Goal: Task Accomplishment & Management: Complete application form

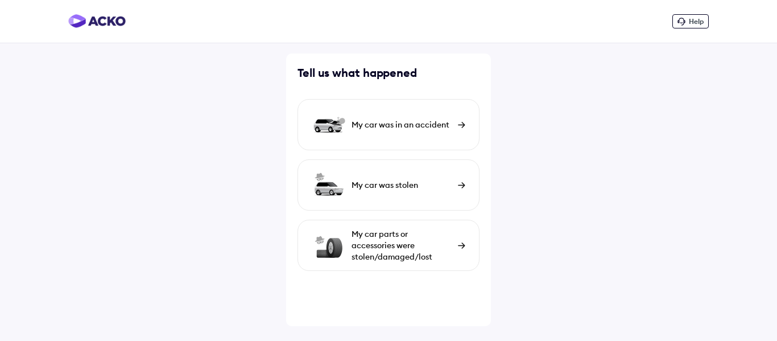
click at [458, 125] on img at bounding box center [461, 125] width 7 height 6
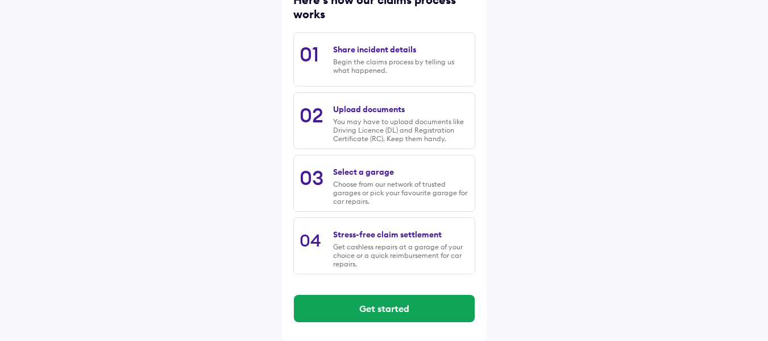
scroll to position [169, 0]
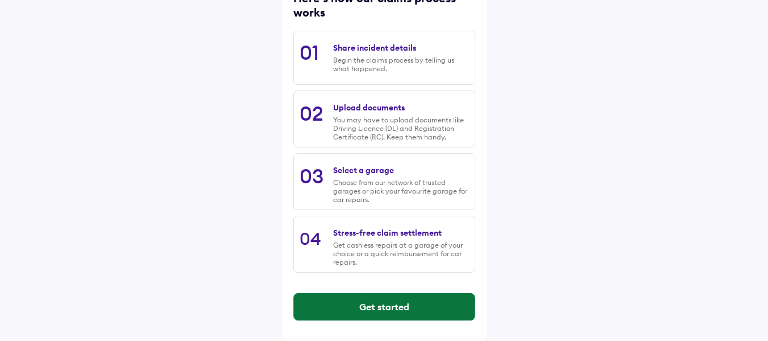
click at [409, 303] on button "Get started" at bounding box center [384, 306] width 181 height 27
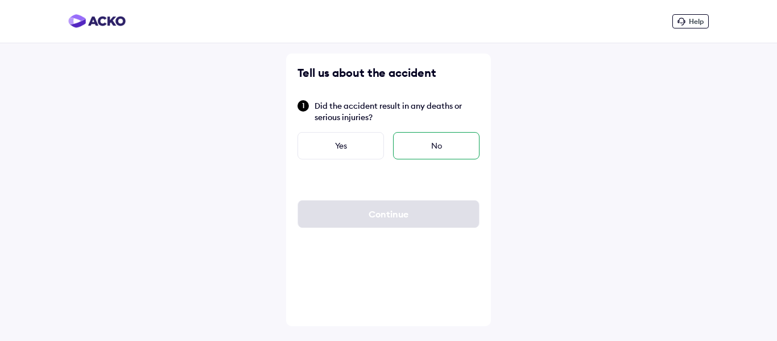
click at [437, 149] on div "No" at bounding box center [436, 145] width 86 height 27
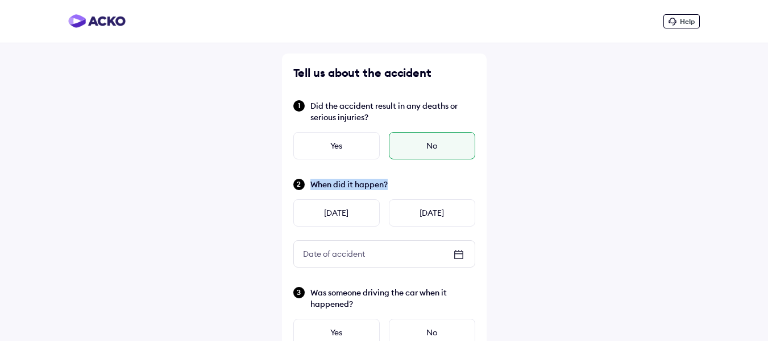
drag, startPoint x: 392, startPoint y: 185, endPoint x: 311, endPoint y: 176, distance: 81.2
copy span "When did it happen?"
click at [460, 254] on icon at bounding box center [458, 253] width 8 height 1
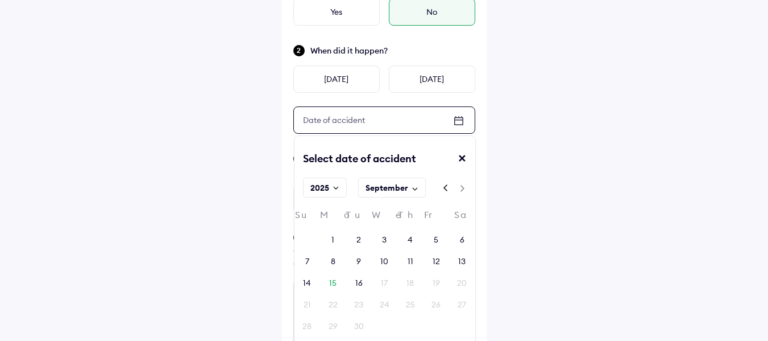
scroll to position [137, 0]
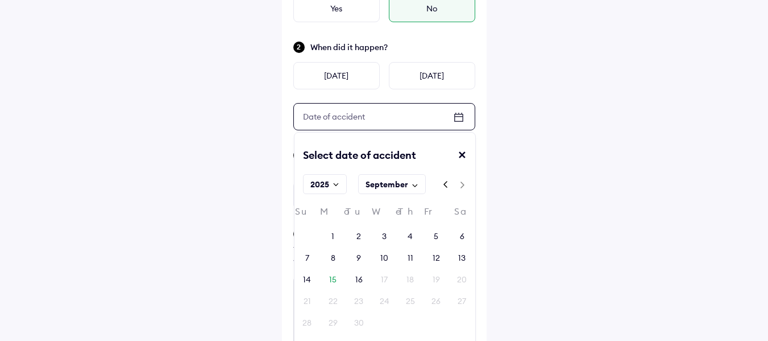
click at [526, 120] on div "Help Tell us about the accident Did the accident result in any deaths or seriou…" at bounding box center [384, 322] width 768 height 918
click at [462, 262] on div "13" at bounding box center [461, 257] width 7 height 11
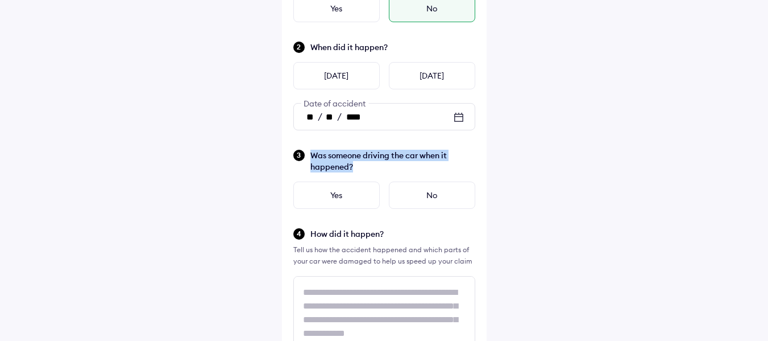
drag, startPoint x: 367, startPoint y: 167, endPoint x: 306, endPoint y: 152, distance: 61.9
click at [306, 152] on div "Was someone driving the car when it happened?" at bounding box center [384, 160] width 182 height 24
copy span "Was someone driving the car when it happened?"
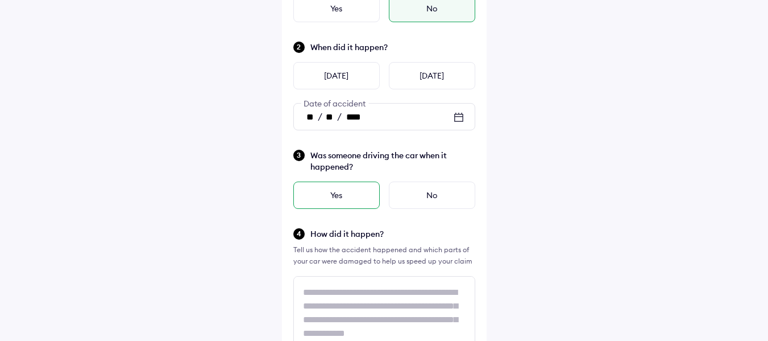
click at [344, 197] on div "Yes" at bounding box center [336, 194] width 86 height 27
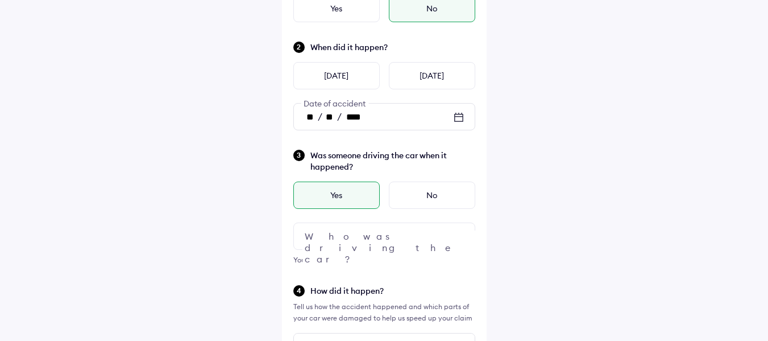
click at [360, 231] on div at bounding box center [384, 235] width 182 height 27
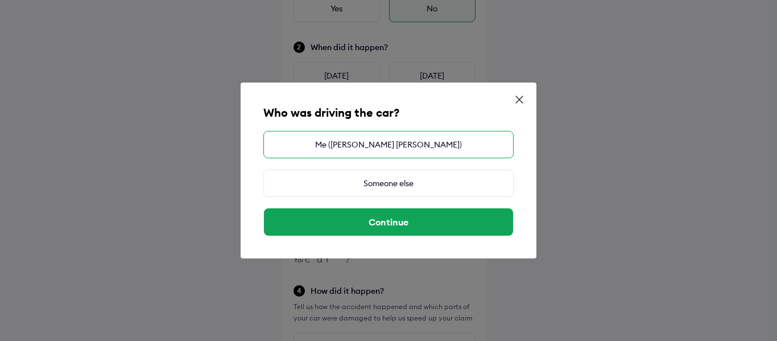
click at [383, 147] on div "Me (VIJAY MANIBHAI PATEL)" at bounding box center [388, 144] width 250 height 27
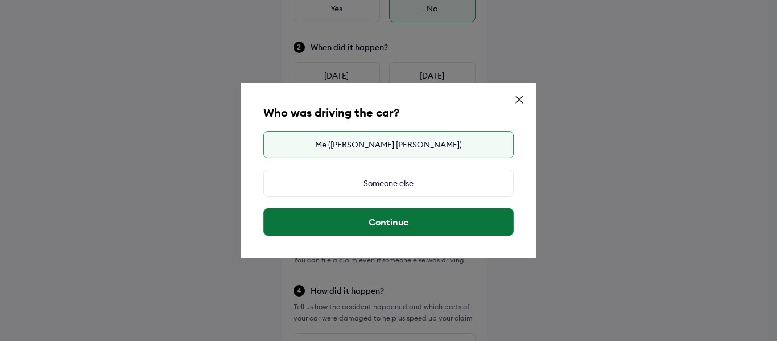
click at [389, 226] on button "Continue" at bounding box center [388, 221] width 249 height 27
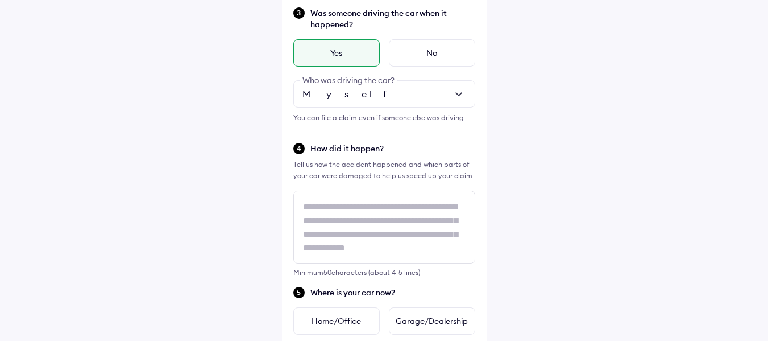
scroll to position [286, 0]
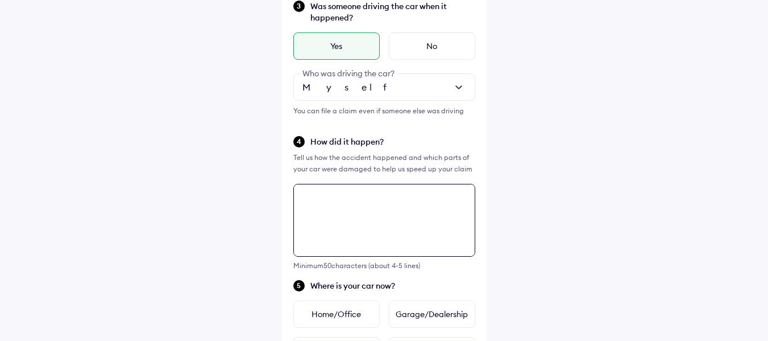
click at [354, 231] on div "Tell us about the accident Did the accident result in any deaths or serious inj…" at bounding box center [384, 228] width 205 height 922
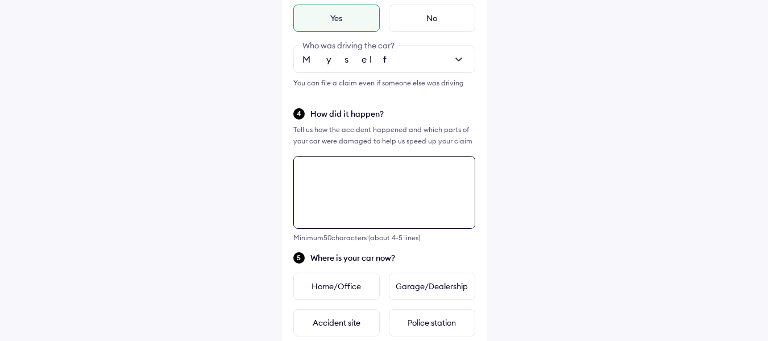
scroll to position [312, 0]
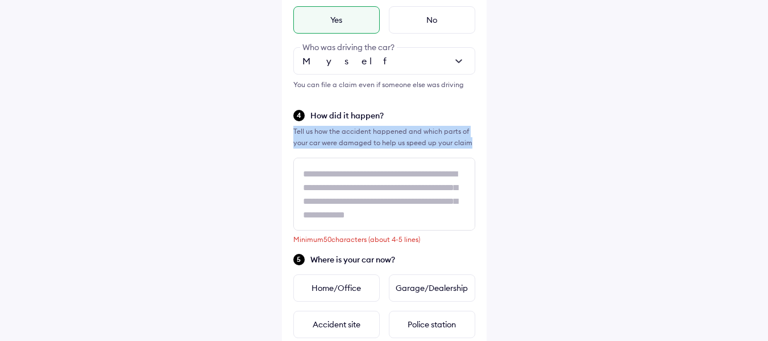
drag, startPoint x: 470, startPoint y: 138, endPoint x: 294, endPoint y: 128, distance: 176.5
click at [294, 128] on div "Tell us how the accident happened and which parts of your car were damaged to h…" at bounding box center [384, 137] width 182 height 23
copy div "Tell us how the accident happened and which parts of your car were damaged to h…"
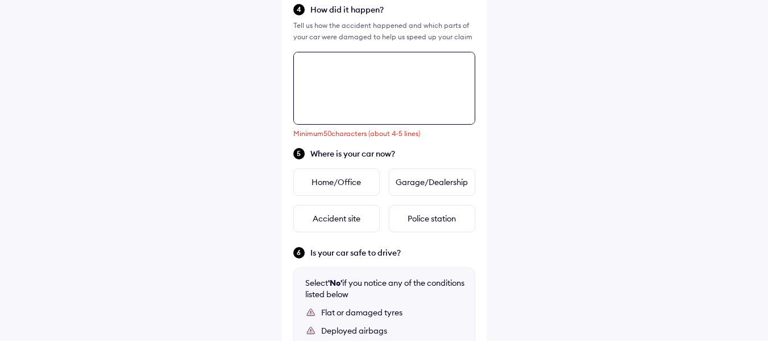
click at [353, 209] on div "Tell us about the accident Did the accident result in any deaths or serious inj…" at bounding box center [384, 97] width 205 height 922
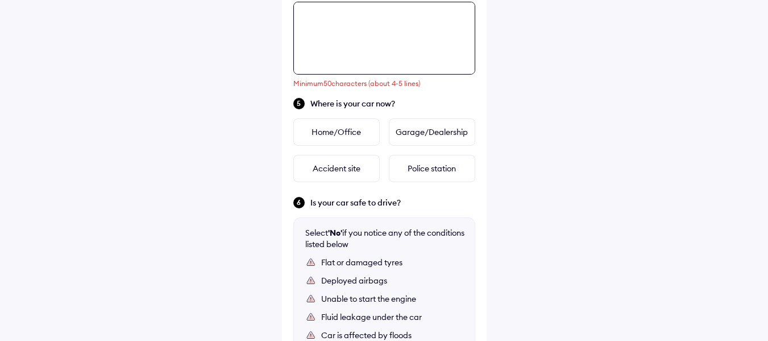
scroll to position [470, 0]
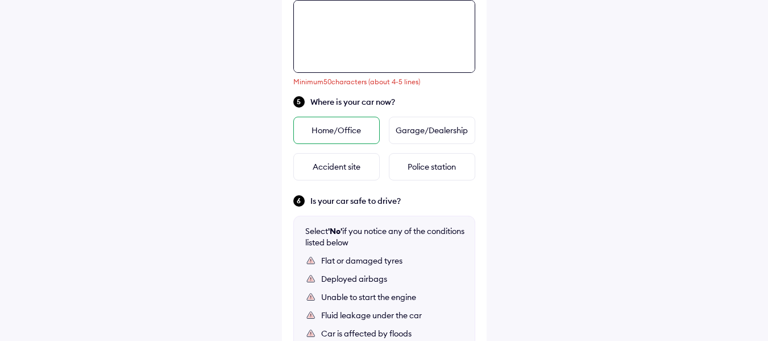
paste textarea "**********"
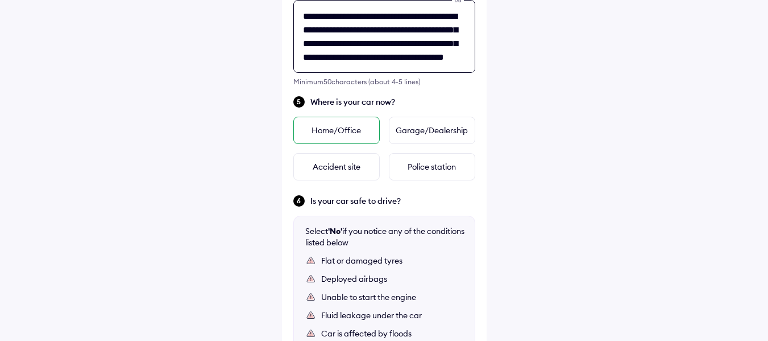
scroll to position [5, 0]
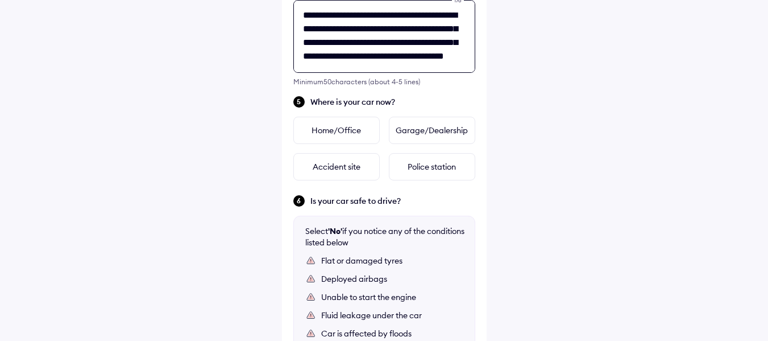
type textarea "**********"
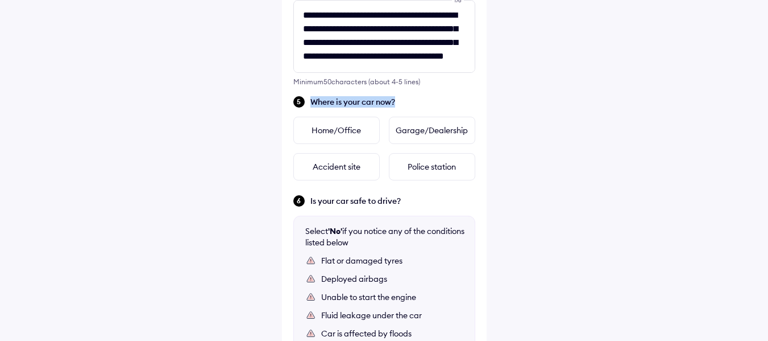
drag, startPoint x: 397, startPoint y: 99, endPoint x: 295, endPoint y: 105, distance: 102.5
click at [295, 105] on div "Where is your car now?" at bounding box center [384, 101] width 182 height 13
copy span "Where is your car now?"
click at [561, 175] on div "**********" at bounding box center [384, 17] width 768 height 975
click at [453, 134] on div "Garage/Dealership" at bounding box center [432, 130] width 86 height 27
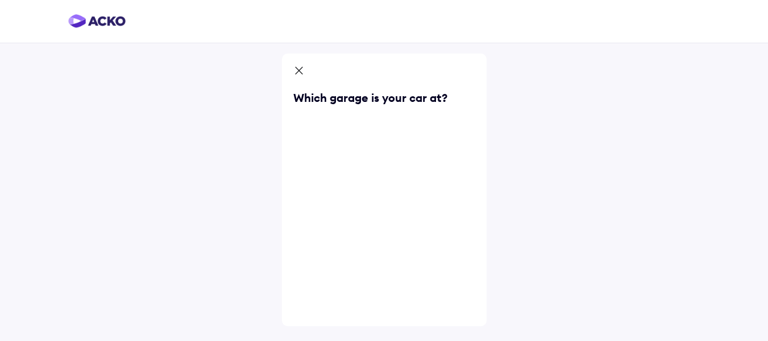
scroll to position [0, 0]
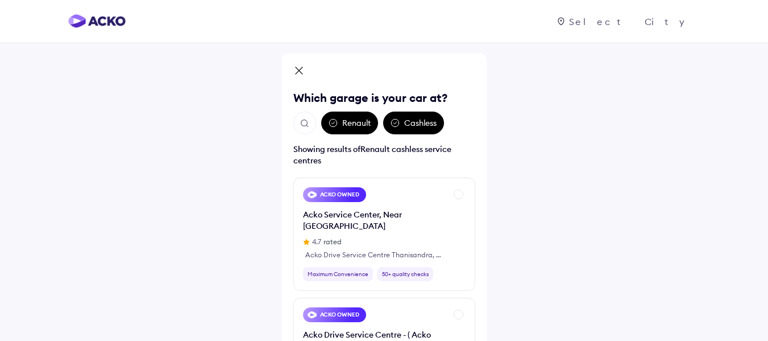
click at [348, 125] on div "Renault" at bounding box center [349, 122] width 57 height 23
click at [343, 126] on div "Renault" at bounding box center [349, 122] width 57 height 23
drag, startPoint x: 445, startPoint y: 94, endPoint x: 285, endPoint y: 92, distance: 159.8
click at [285, 92] on div "Which garage is your car at? Renault Cashless Showing results of Renault cashle…" at bounding box center [384, 243] width 205 height 381
copy div "Which garage is your car at?"
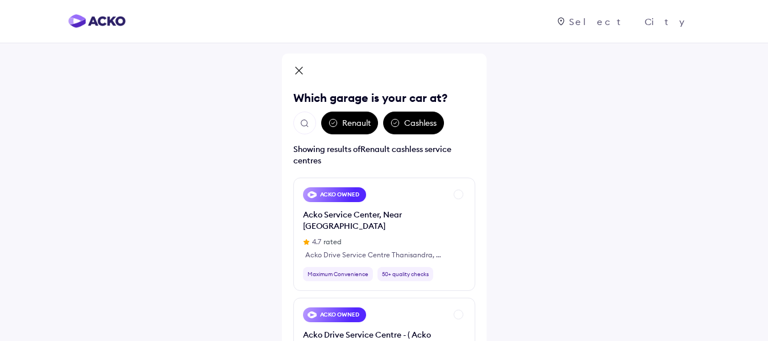
click at [370, 125] on div "Renault" at bounding box center [349, 122] width 57 height 23
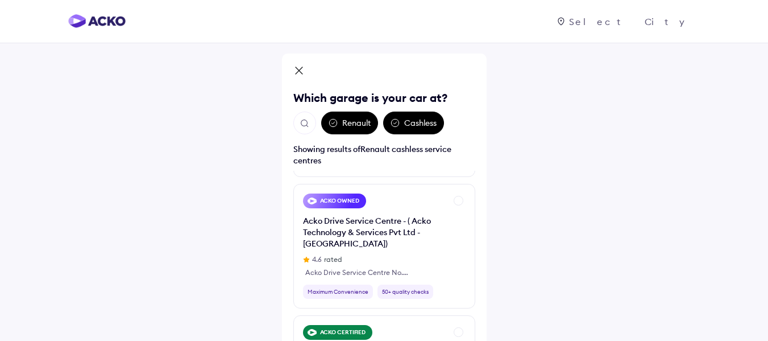
click at [309, 120] on img "Open search" at bounding box center [305, 123] width 10 height 10
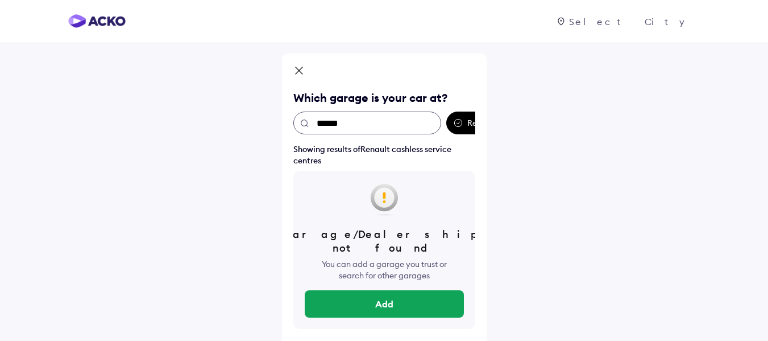
type input "******"
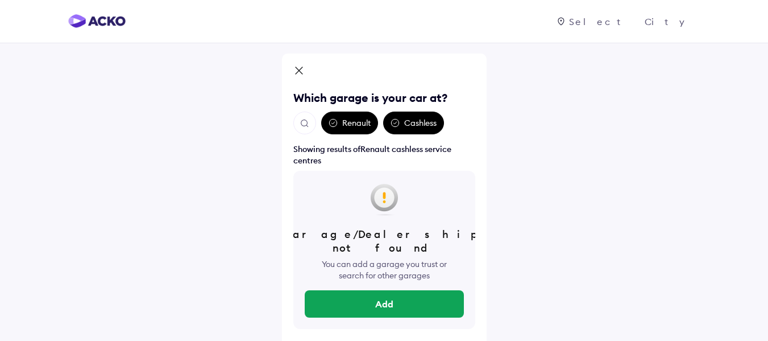
click at [325, 78] on div at bounding box center [384, 77] width 182 height 25
click at [310, 113] on button "Open search" at bounding box center [304, 122] width 23 height 23
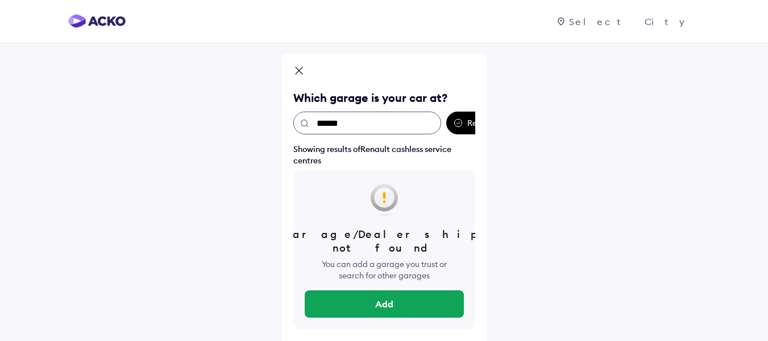
paste input "**********"
type input "**********"
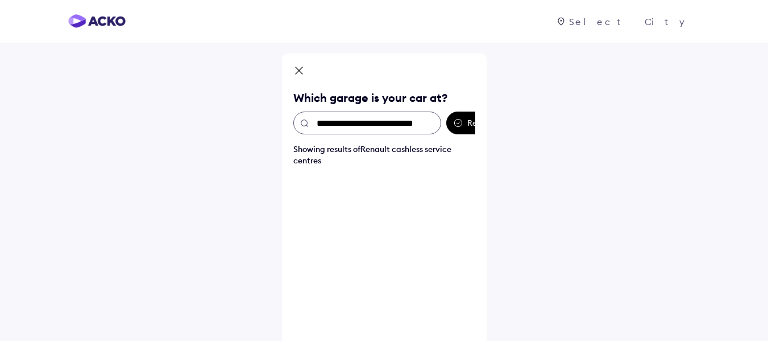
scroll to position [0, 5]
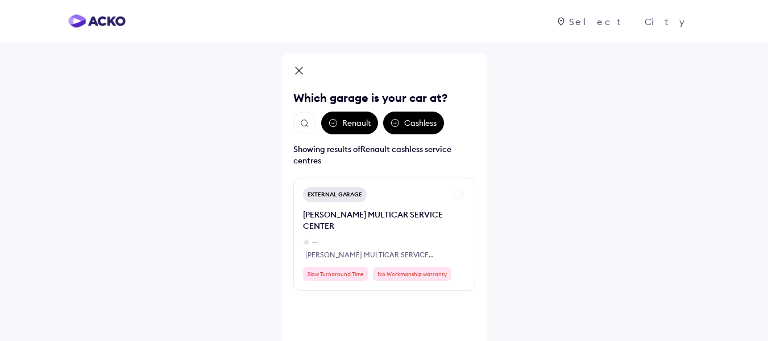
click at [338, 128] on div "Renault" at bounding box center [349, 122] width 57 height 23
click at [305, 126] on img "Open search" at bounding box center [305, 123] width 10 height 10
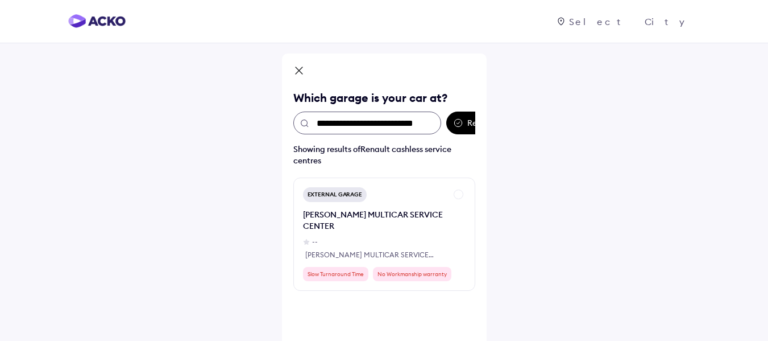
click at [344, 127] on input "**********" at bounding box center [367, 122] width 148 height 23
click at [434, 126] on input "**********" at bounding box center [367, 122] width 148 height 23
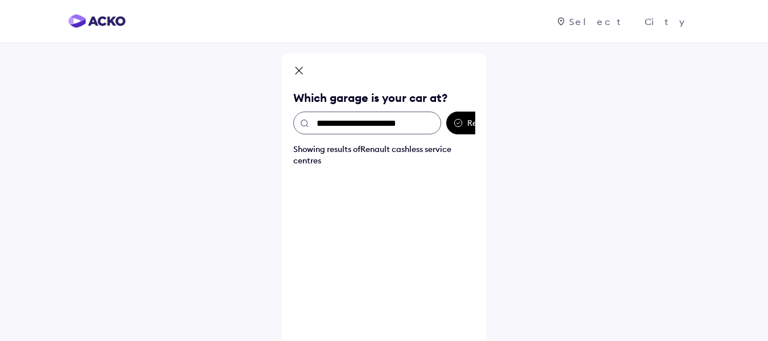
scroll to position [0, 0]
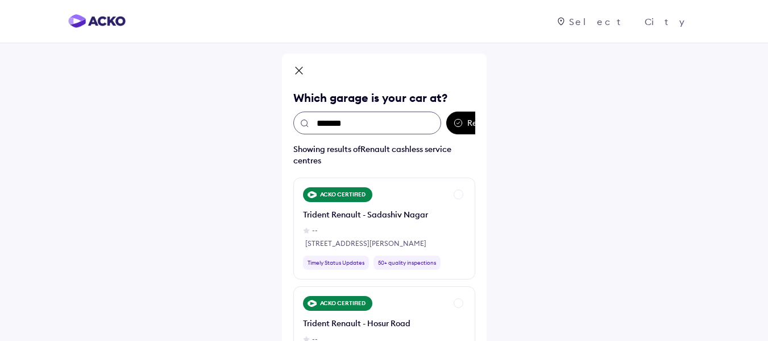
type input "*******"
click at [295, 71] on icon at bounding box center [298, 72] width 11 height 14
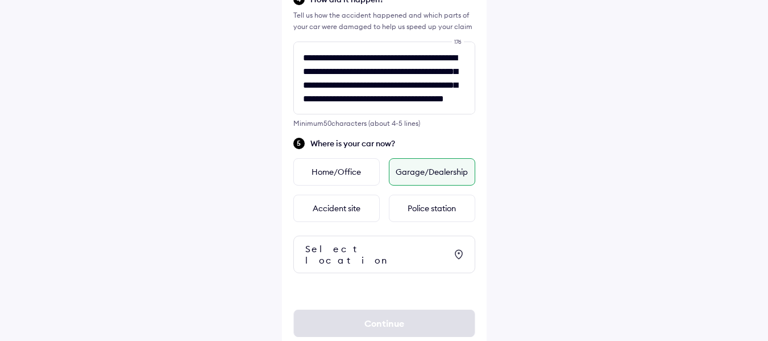
scroll to position [449, 0]
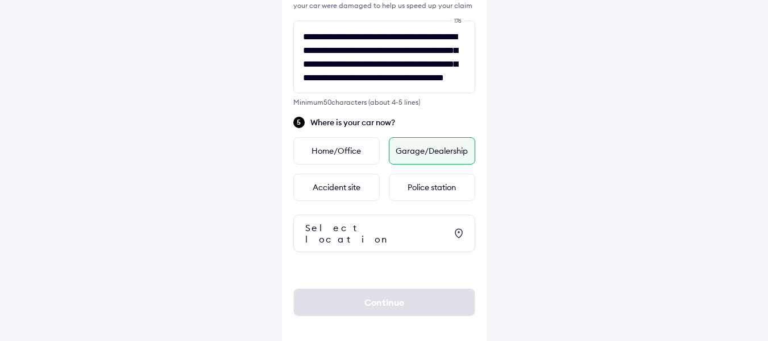
click at [438, 158] on div "Garage/Dealership" at bounding box center [432, 150] width 86 height 27
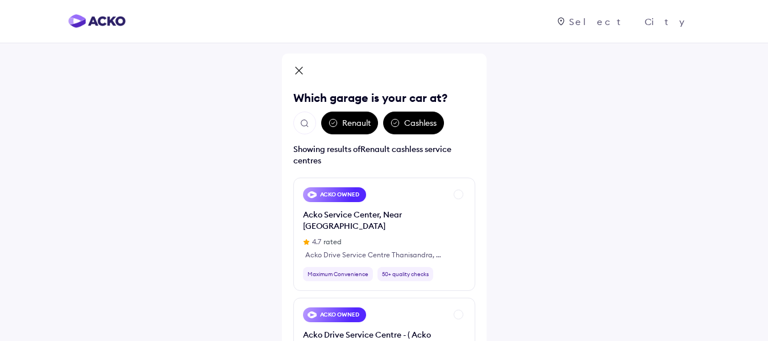
click at [306, 127] on img "Open search" at bounding box center [305, 123] width 10 height 10
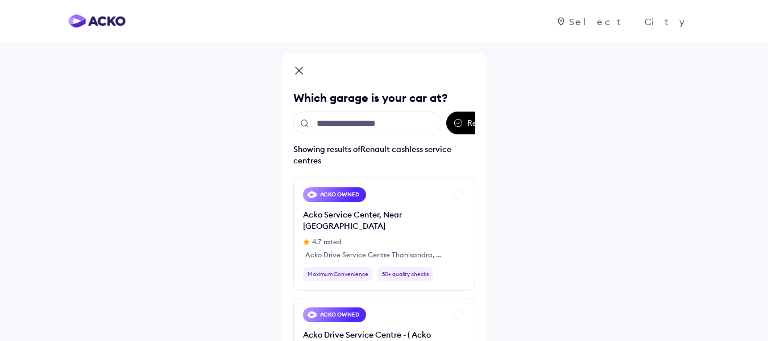
click at [350, 128] on input "text" at bounding box center [367, 122] width 148 height 23
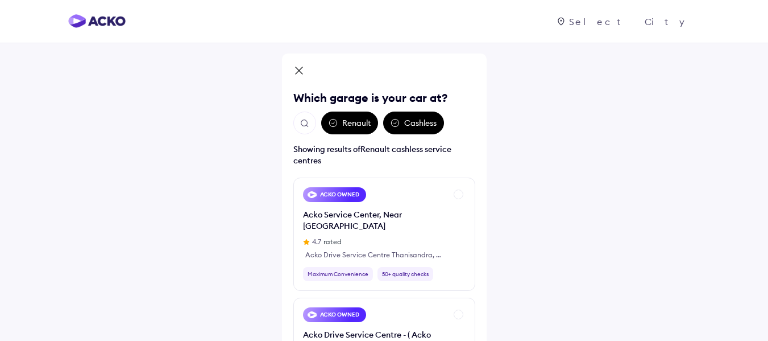
click at [304, 127] on img "Open search" at bounding box center [305, 123] width 10 height 10
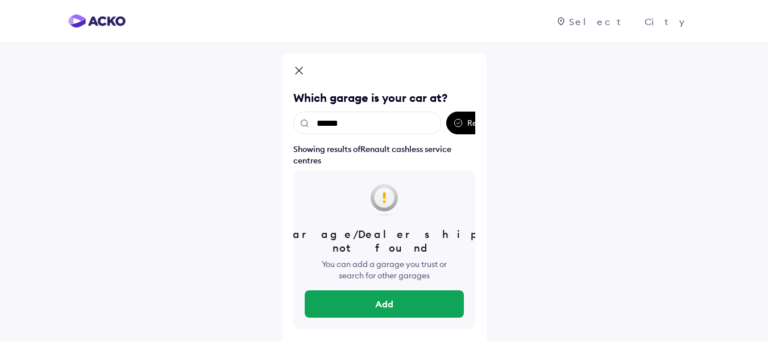
type input "*******"
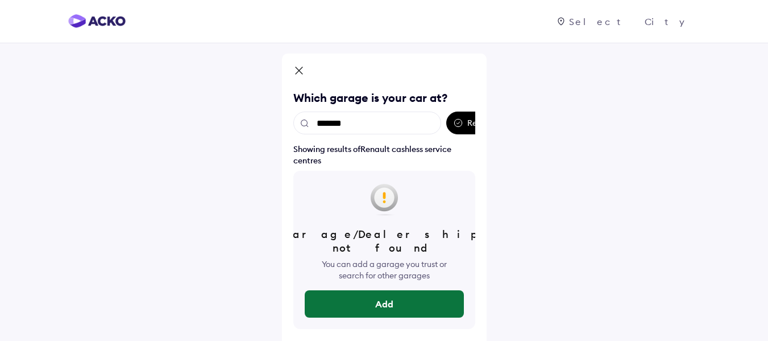
click at [380, 290] on button "Add" at bounding box center [384, 303] width 159 height 27
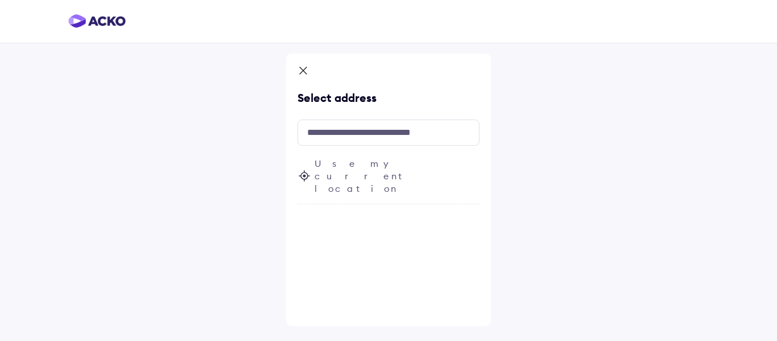
click at [368, 164] on span "Use my current location" at bounding box center [396, 176] width 165 height 38
click at [367, 131] on input "text" at bounding box center [388, 132] width 182 height 26
paste input "**********"
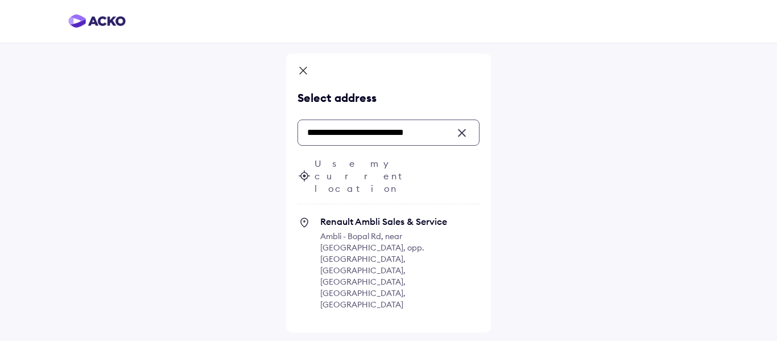
click at [378, 231] on span "Ambli - Bopal Rd, near Devkutir Bunglows, opp. Bopal, Bodakdev, Ahmedabad, Guja…" at bounding box center [372, 270] width 104 height 78
type input "**********"
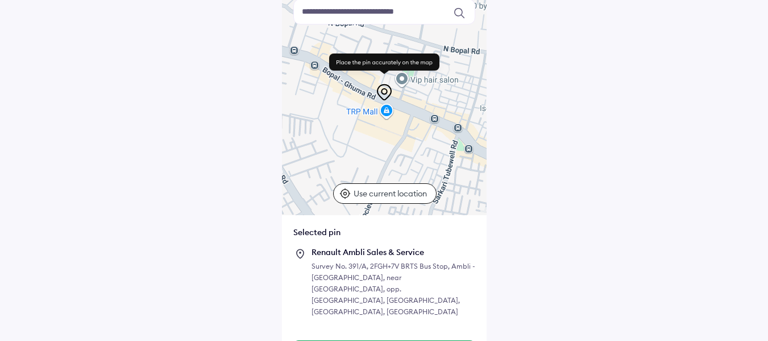
scroll to position [104, 0]
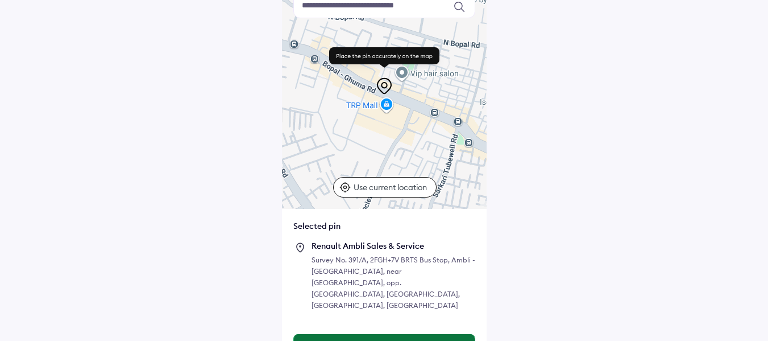
click at [395, 334] on button "Continue" at bounding box center [384, 347] width 181 height 27
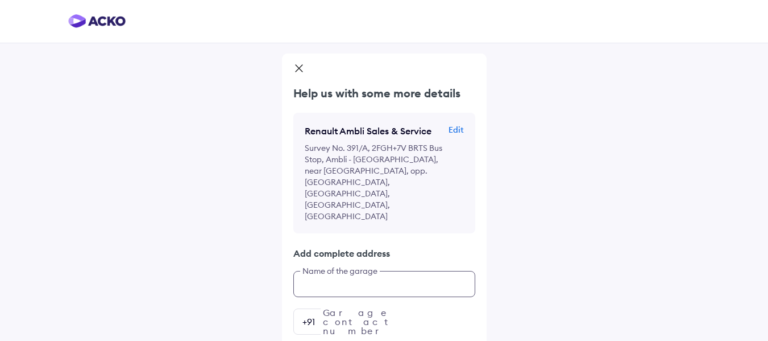
scroll to position [21, 0]
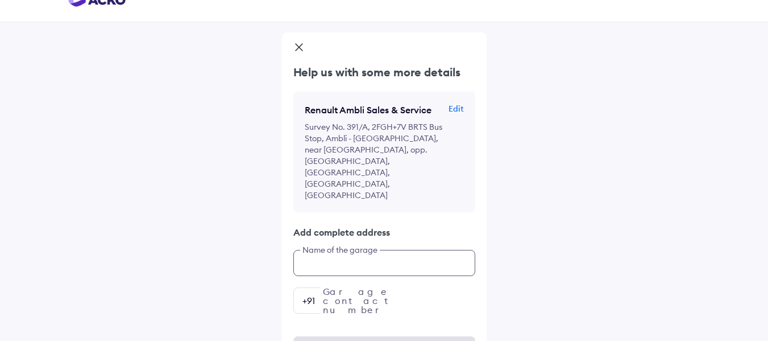
click at [418, 248] on div "Help us with some more details Renault Ambli Sales & Service Edit Survey No. 39…" at bounding box center [384, 188] width 205 height 249
paste input "**********"
type input "**********"
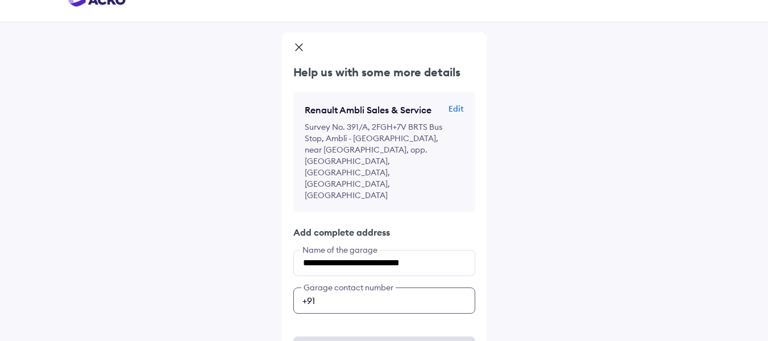
click at [378, 287] on input "number" at bounding box center [384, 300] width 182 height 26
type input "**********"
click at [689, 262] on div "**********" at bounding box center [384, 177] width 768 height 396
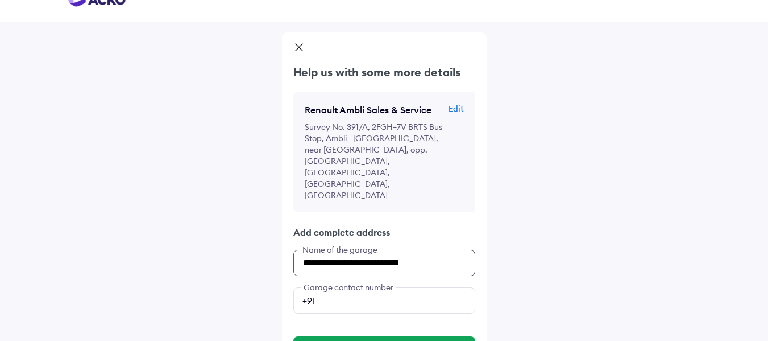
click at [446, 250] on input "**********" at bounding box center [384, 263] width 182 height 26
type input "**********"
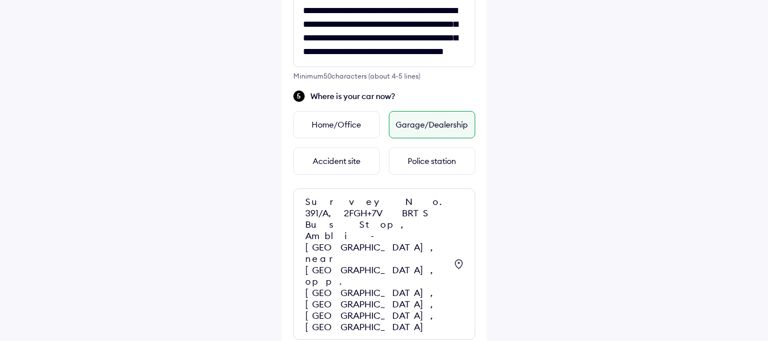
scroll to position [492, 0]
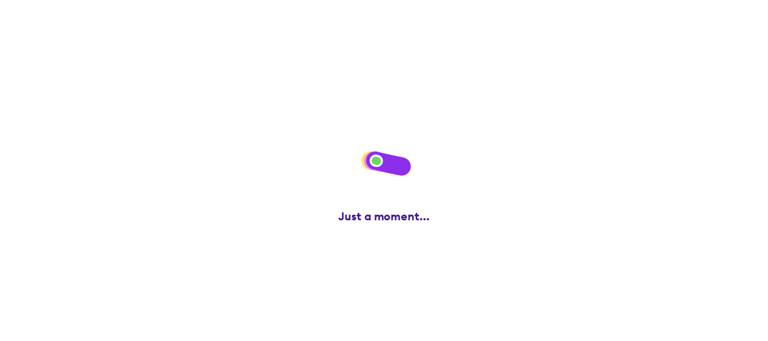
scroll to position [0, 0]
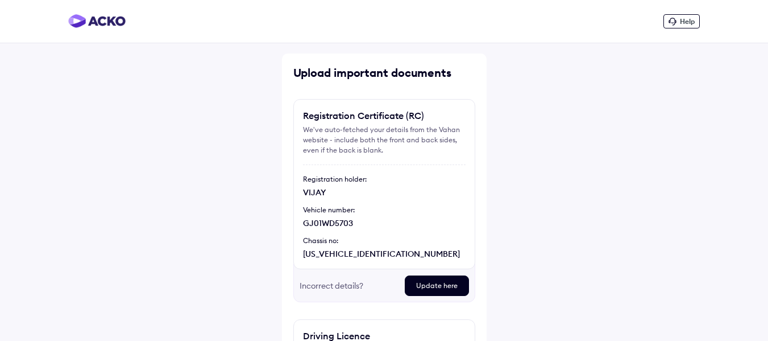
click at [362, 285] on div "Incorrect details?" at bounding box center [348, 285] width 96 height 20
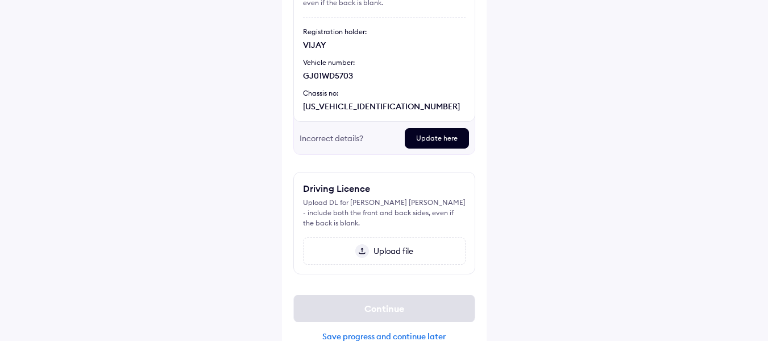
scroll to position [168, 0]
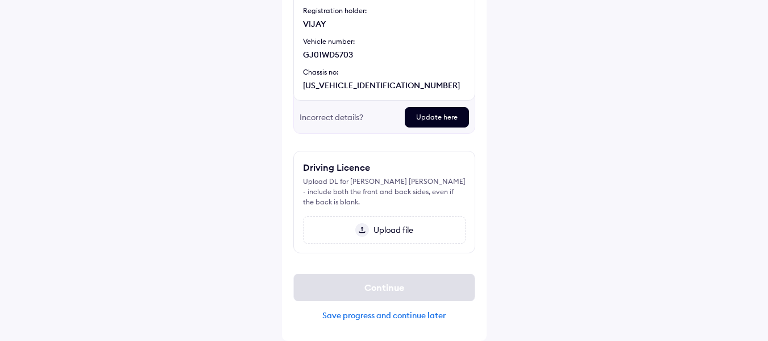
click at [397, 231] on span "Upload file" at bounding box center [391, 230] width 44 height 10
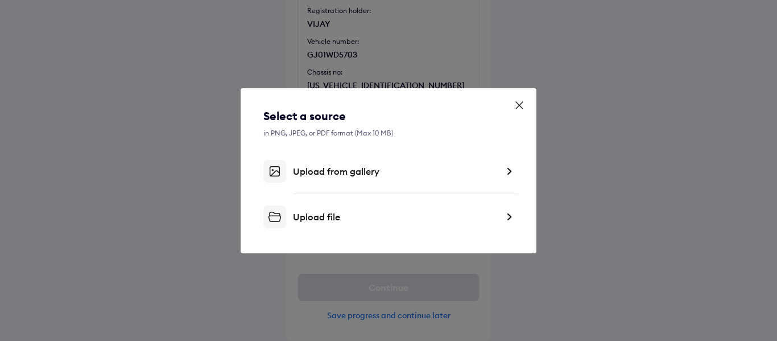
click at [363, 174] on div "Upload from gallery" at bounding box center [395, 170] width 205 height 11
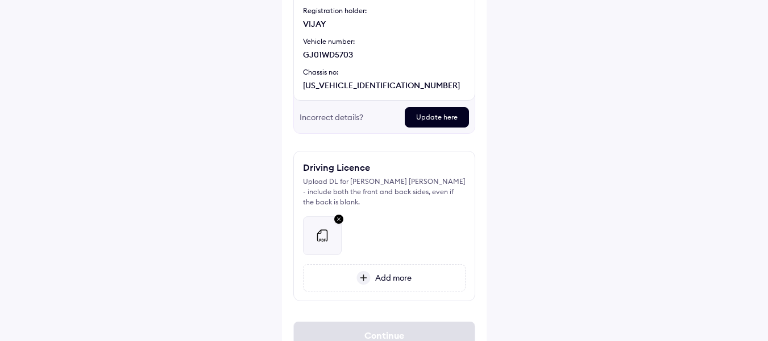
click at [366, 277] on img at bounding box center [363, 278] width 14 height 14
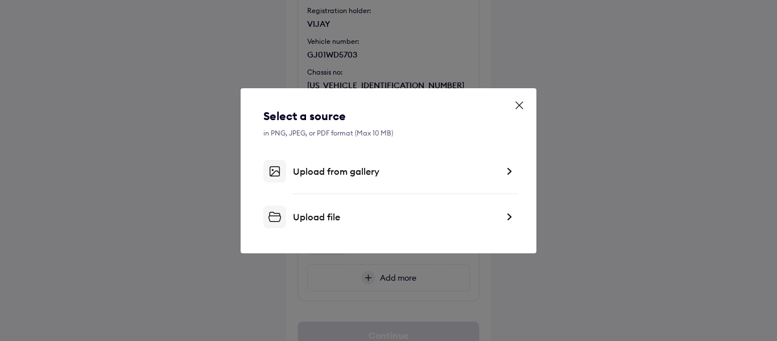
click at [356, 171] on div "Upload from gallery" at bounding box center [395, 170] width 205 height 11
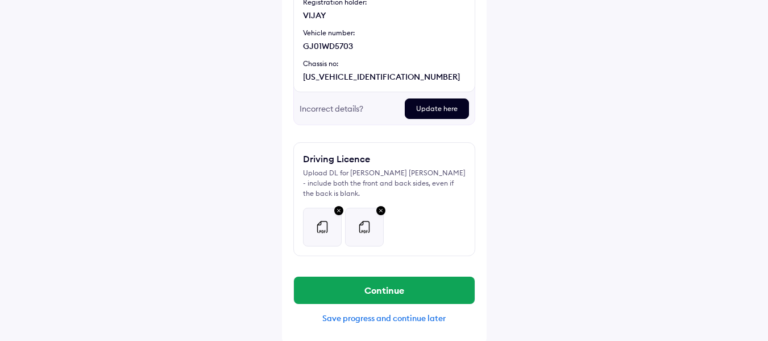
scroll to position [180, 0]
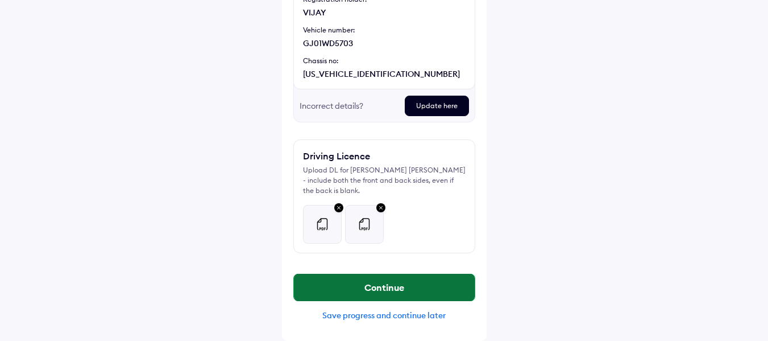
click at [378, 295] on button "Continue" at bounding box center [384, 286] width 181 height 27
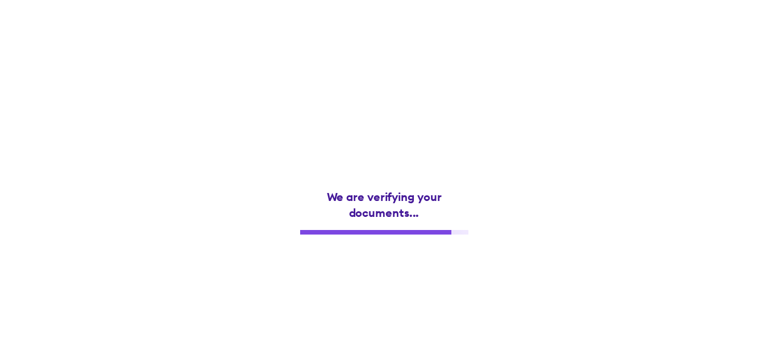
scroll to position [0, 0]
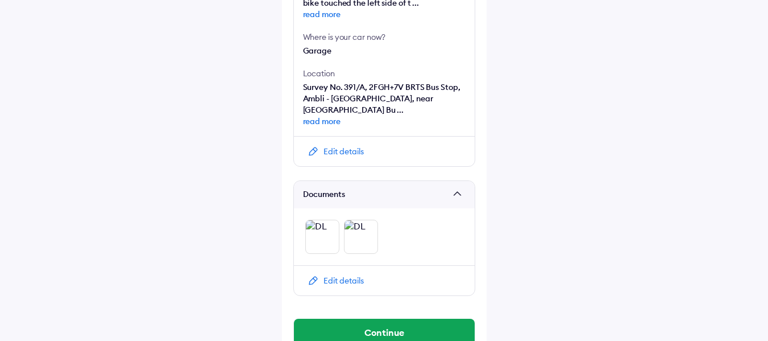
scroll to position [478, 0]
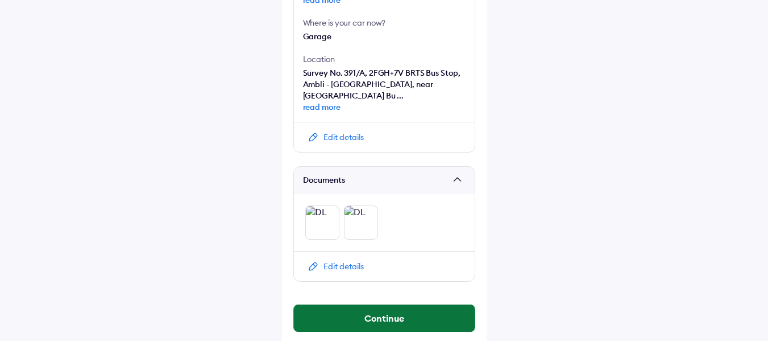
click at [394, 308] on button "Continue" at bounding box center [384, 317] width 181 height 27
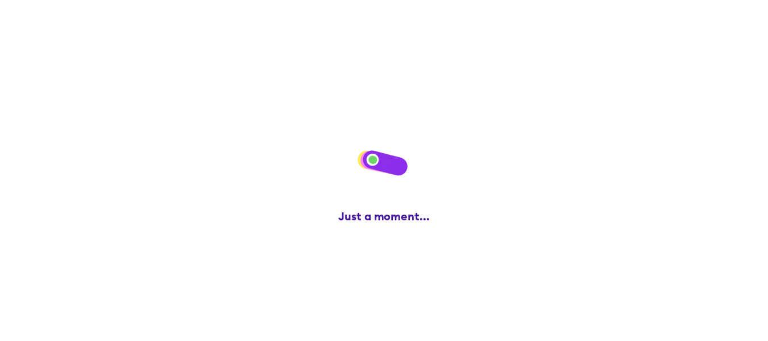
scroll to position [0, 0]
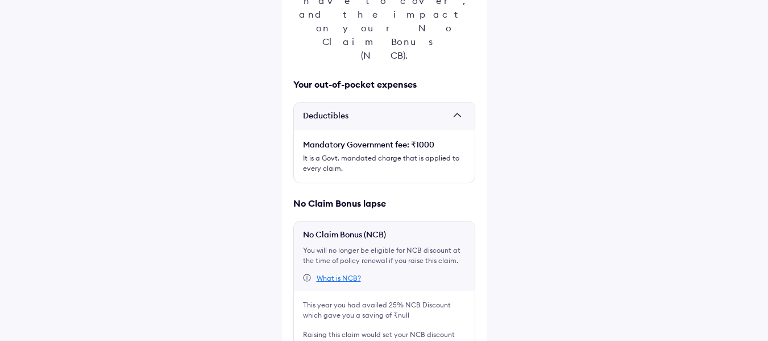
scroll to position [231, 0]
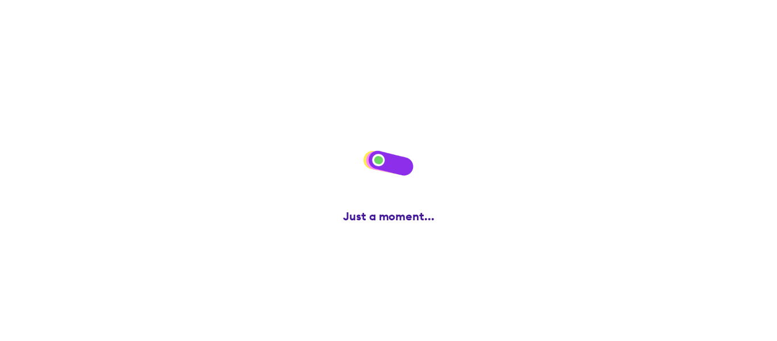
scroll to position [0, 0]
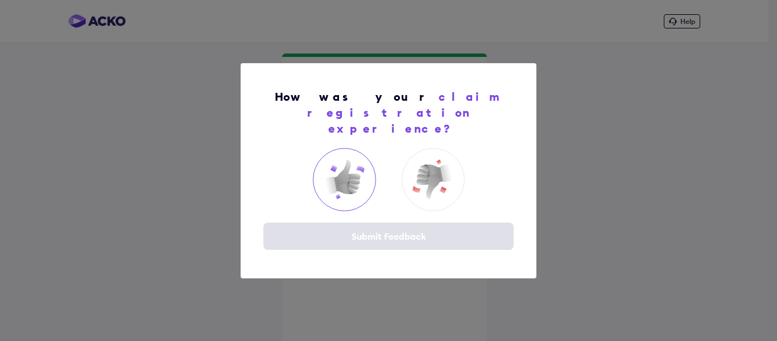
click at [354, 182] on img at bounding box center [343, 178] width 45 height 45
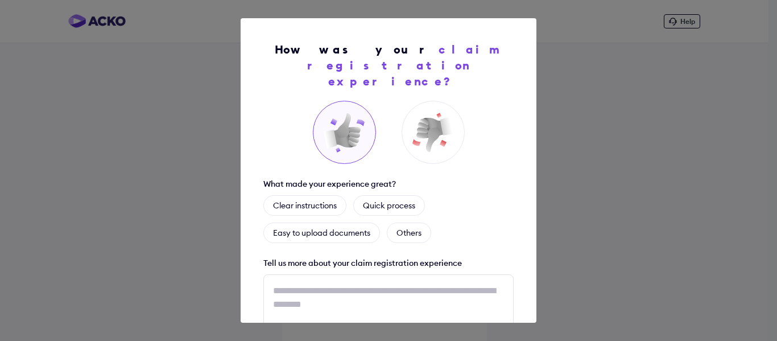
scroll to position [2, 0]
click at [598, 161] on div "How was your claim registration experience? What made your experience great? Cl…" at bounding box center [388, 170] width 777 height 341
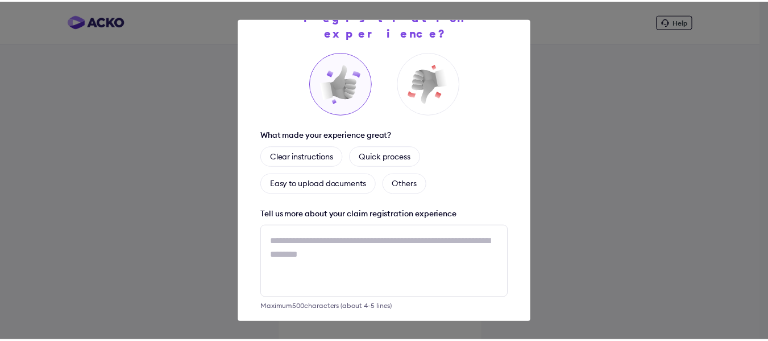
scroll to position [91, 0]
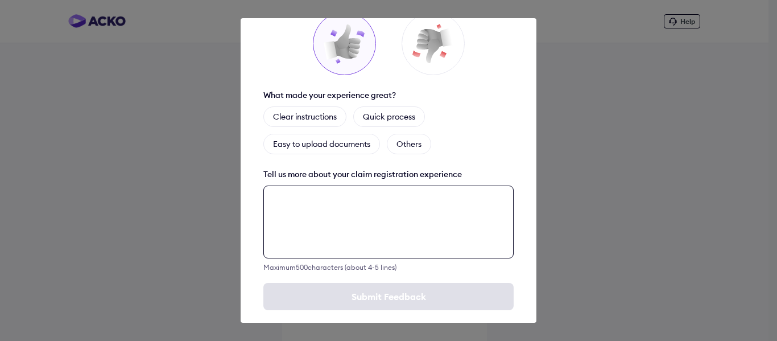
click at [353, 194] on textarea at bounding box center [388, 221] width 250 height 73
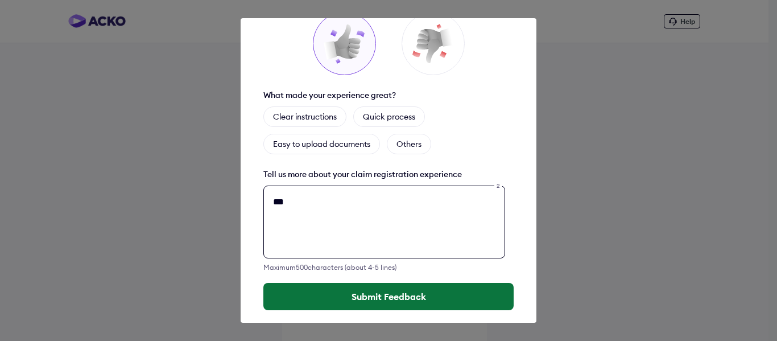
type textarea "**"
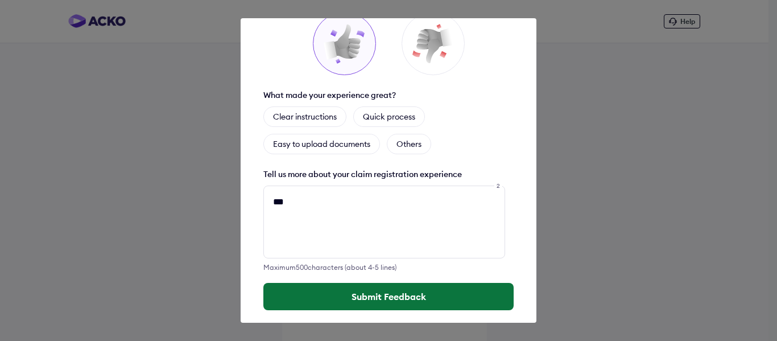
click at [372, 283] on button "Submit Feedback" at bounding box center [388, 296] width 250 height 27
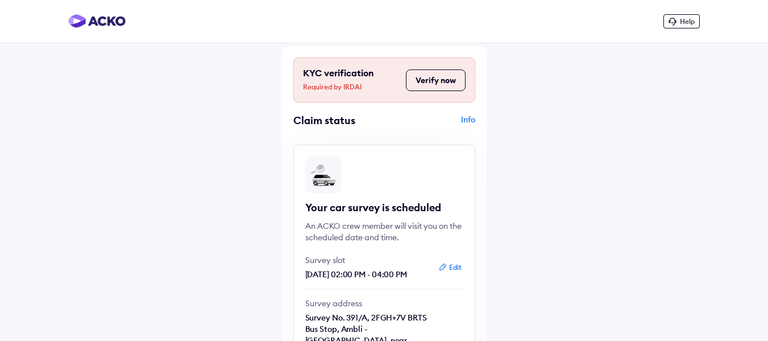
click at [471, 119] on div "Info" at bounding box center [431, 125] width 88 height 22
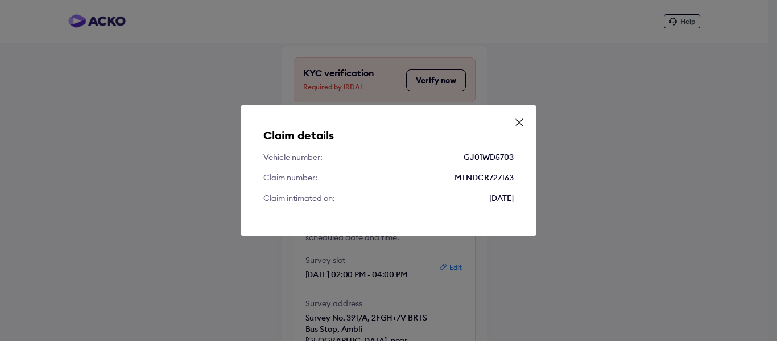
click at [520, 123] on icon at bounding box center [519, 122] width 7 height 7
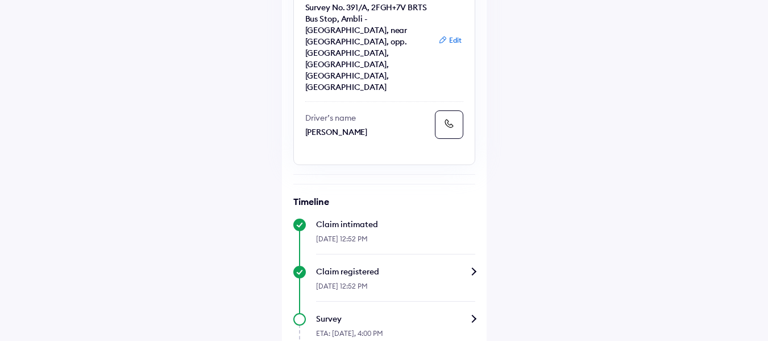
scroll to position [431, 0]
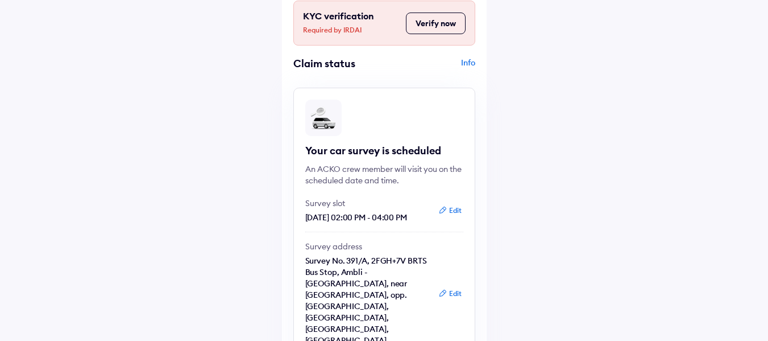
scroll to position [51, 0]
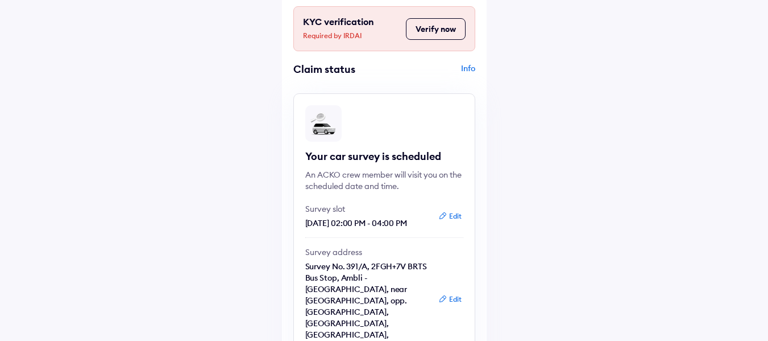
click at [437, 36] on button "Verify now" at bounding box center [436, 29] width 60 height 22
